Goal: Book appointment/travel/reservation

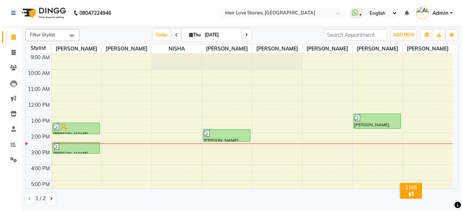
scroll to position [79, 0]
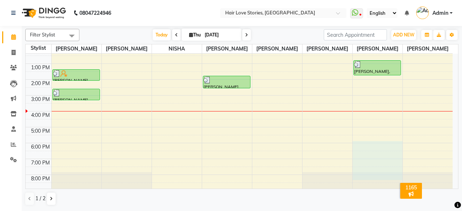
click at [392, 153] on div "9:00 AM 10:00 AM 11:00 AM 12:00 PM 1:00 PM 2:00 PM 3:00 PM 4:00 PM 5:00 PM 6:00…" at bounding box center [239, 111] width 427 height 222
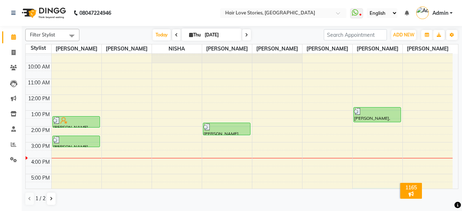
scroll to position [0, 0]
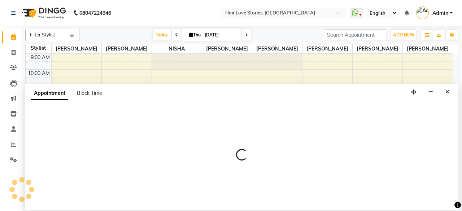
select select "19053"
select select "1050"
select select "tentative"
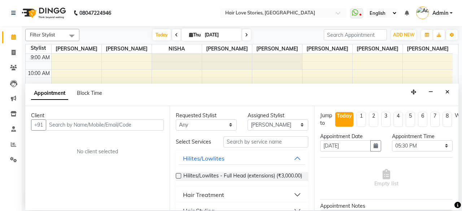
click at [392, 153] on div "Appointment Time Select 10:00 AM 10:15 AM 10:30 AM 10:45 AM 11:00 AM 11:15 AM 1…" at bounding box center [423, 145] width 72 height 25
click at [393, 155] on div "Appointment Time Select 10:00 AM 10:15 AM 10:30 AM 10:45 AM 11:00 AM 11:15 AM 1…" at bounding box center [423, 145] width 72 height 25
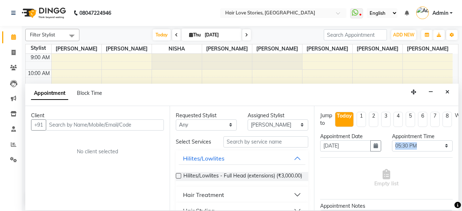
click at [393, 155] on div "Appointment Time Select 10:00 AM 10:15 AM 10:30 AM 10:45 AM 11:00 AM 11:15 AM 1…" at bounding box center [423, 145] width 72 height 25
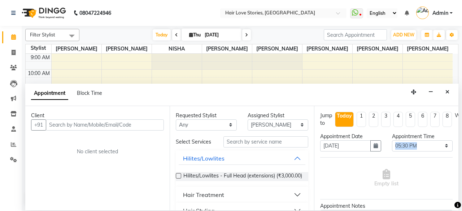
click at [393, 155] on div "Appointment Time Select 10:00 AM 10:15 AM 10:30 AM 10:45 AM 11:00 AM 11:15 AM 1…" at bounding box center [423, 145] width 72 height 25
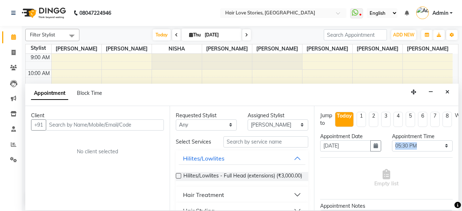
click at [393, 155] on div "Appointment Time Select 10:00 AM 10:15 AM 10:30 AM 10:45 AM 11:00 AM 11:15 AM 1…" at bounding box center [423, 145] width 72 height 25
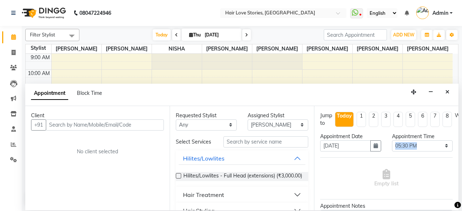
click at [393, 155] on div "Appointment Time Select 10:00 AM 10:15 AM 10:30 AM 10:45 AM 11:00 AM 11:15 AM 1…" at bounding box center [423, 145] width 72 height 25
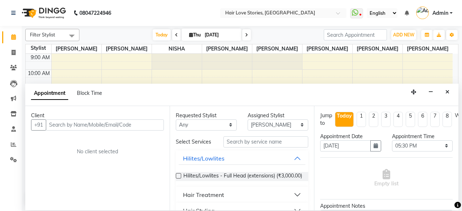
click at [393, 155] on div "Appointment Time Select 10:00 AM 10:15 AM 10:30 AM 10:45 AM 11:00 AM 11:15 AM 1…" at bounding box center [423, 145] width 72 height 25
click at [398, 156] on div "Appointment Time Select 10:00 AM 10:15 AM 10:30 AM 10:45 AM 11:00 AM 11:15 AM 1…" at bounding box center [423, 145] width 72 height 25
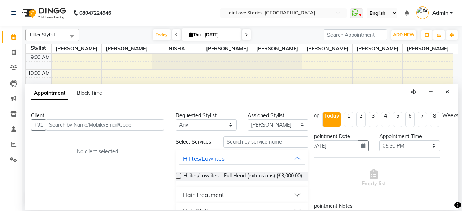
scroll to position [0, 14]
click at [396, 155] on div "Appointment Time Select 10:00 AM 10:15 AM 10:30 AM 10:45 AM 11:00 AM 11:15 AM 1…" at bounding box center [410, 145] width 72 height 25
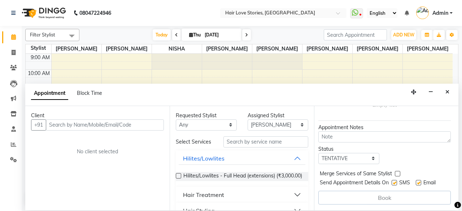
scroll to position [84, 0]
click at [368, 117] on div "Jump to [DATE] 1 2 3 4 5 6 7 8 Weeks Appointment Date [DATE] Appointment Time S…" at bounding box center [386, 158] width 144 height 104
click at [375, 124] on div "Appointment Notes" at bounding box center [386, 128] width 133 height 8
click at [372, 124] on div "Appointment Notes" at bounding box center [386, 128] width 133 height 8
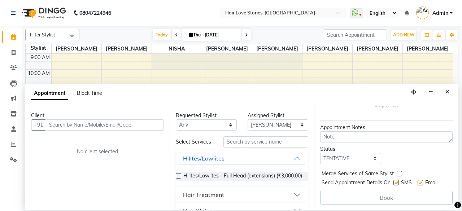
click at [372, 124] on div "Appointment Notes" at bounding box center [386, 128] width 133 height 8
click at [449, 90] on icon "Close" at bounding box center [448, 92] width 4 height 5
